Goal: Find specific page/section: Find specific page/section

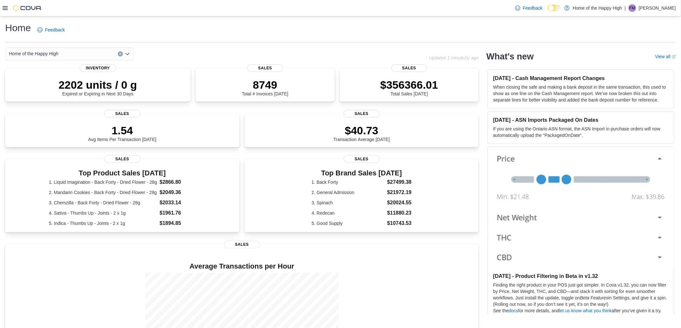
click at [6, 10] on icon at bounding box center [5, 8] width 5 height 4
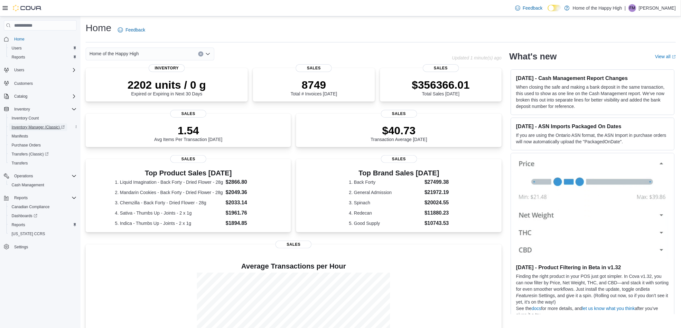
click at [37, 126] on span "Inventory Manager (Classic)" at bounding box center [38, 127] width 53 height 5
